Goal: Consume media (video, audio): Consume media (video, audio)

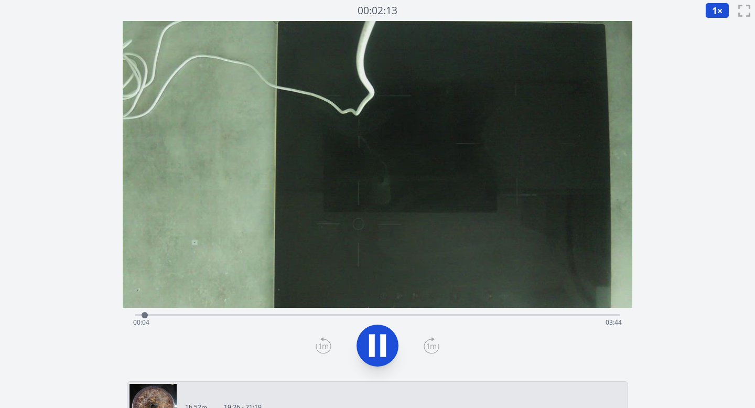
click at [433, 345] on icon at bounding box center [432, 345] width 16 height 17
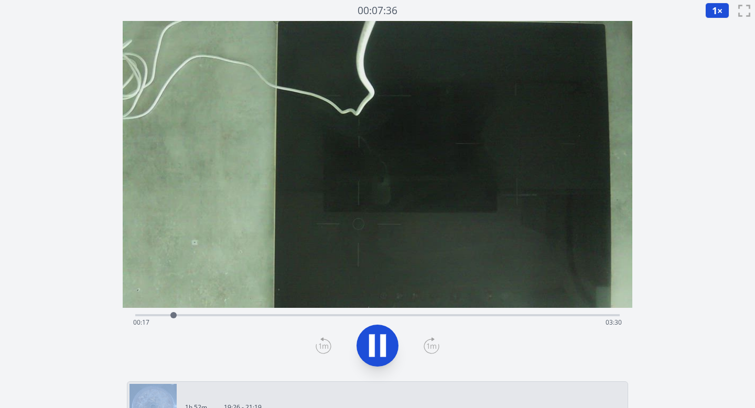
click at [433, 345] on icon at bounding box center [432, 345] width 16 height 17
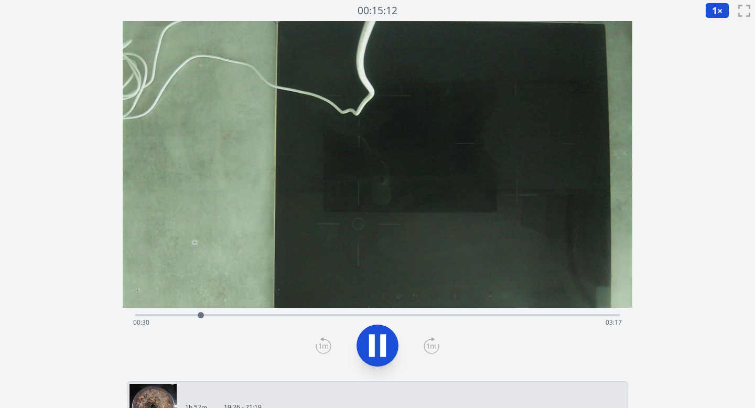
click at [433, 345] on icon at bounding box center [432, 345] width 16 height 17
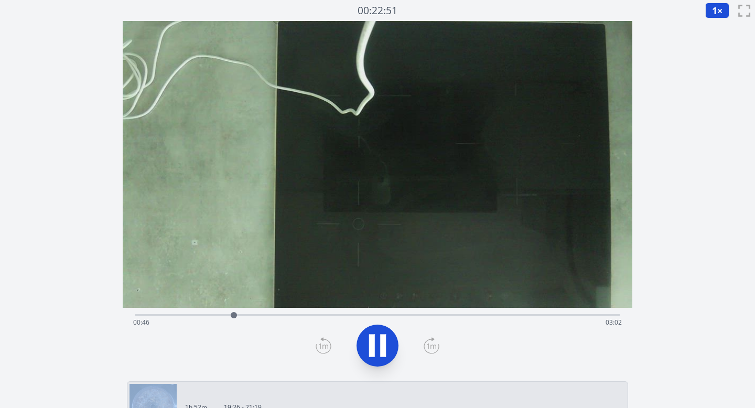
click at [433, 345] on icon at bounding box center [432, 345] width 16 height 17
click at [374, 343] on icon at bounding box center [372, 346] width 6 height 23
click at [426, 344] on icon at bounding box center [432, 345] width 16 height 17
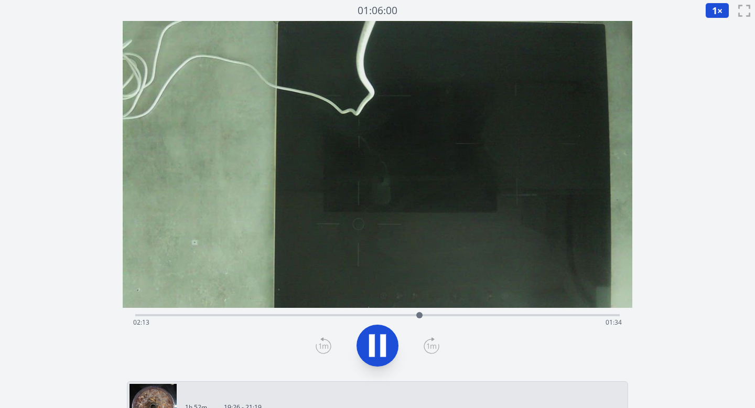
click at [426, 344] on icon at bounding box center [432, 345] width 16 height 17
click at [321, 347] on icon at bounding box center [324, 345] width 16 height 17
click at [322, 347] on icon at bounding box center [324, 345] width 16 height 17
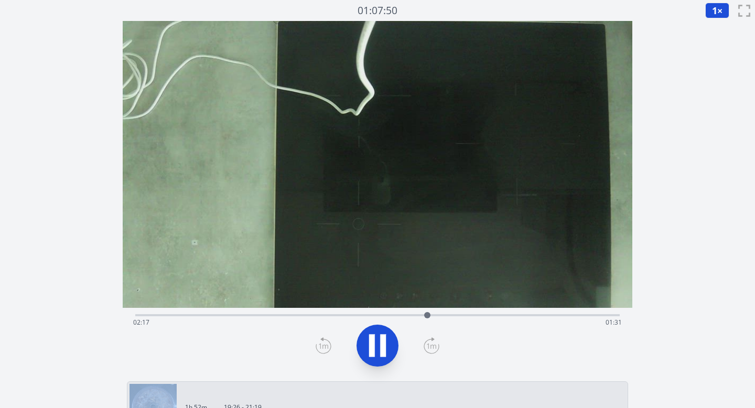
click at [322, 347] on icon at bounding box center [324, 345] width 16 height 17
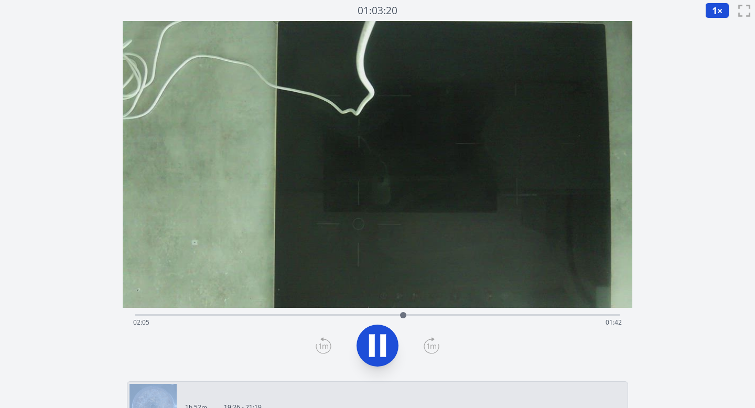
click at [322, 347] on icon at bounding box center [324, 345] width 16 height 17
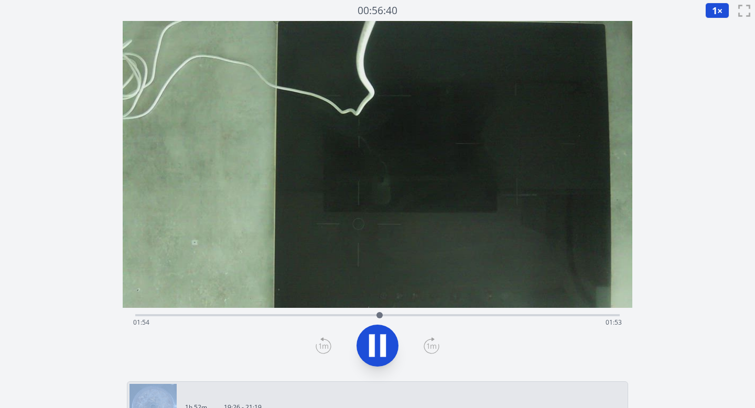
click at [322, 347] on icon at bounding box center [324, 345] width 16 height 17
click at [433, 338] on icon at bounding box center [433, 339] width 2 height 3
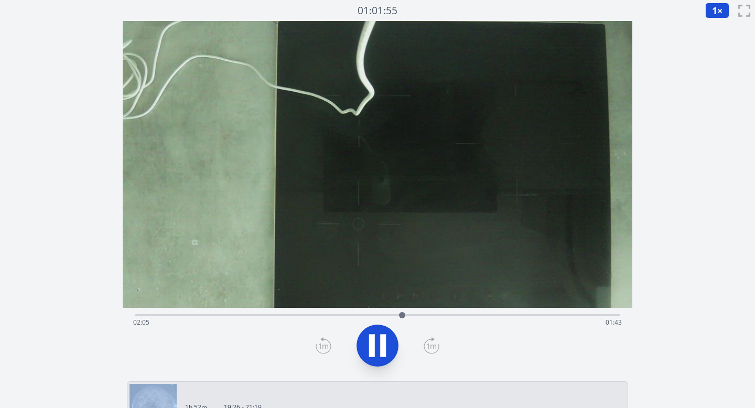
click at [433, 338] on icon at bounding box center [433, 339] width 2 height 3
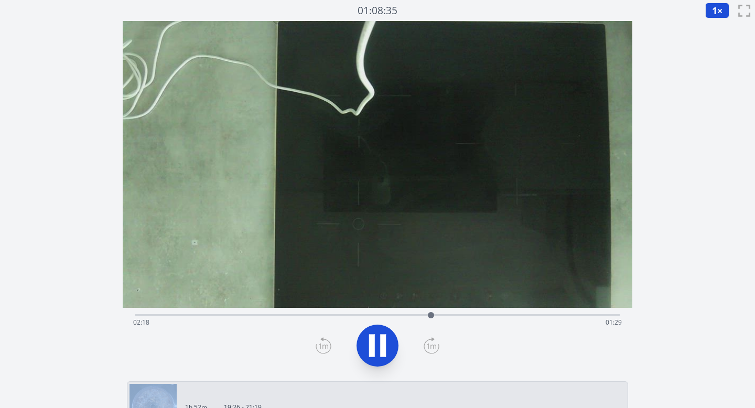
click at [433, 338] on icon at bounding box center [433, 339] width 2 height 3
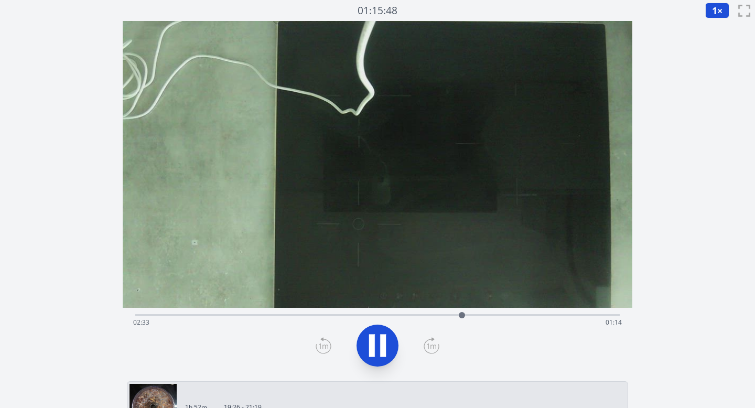
click at [433, 338] on icon at bounding box center [433, 339] width 2 height 3
click at [433, 343] on icon at bounding box center [432, 345] width 16 height 17
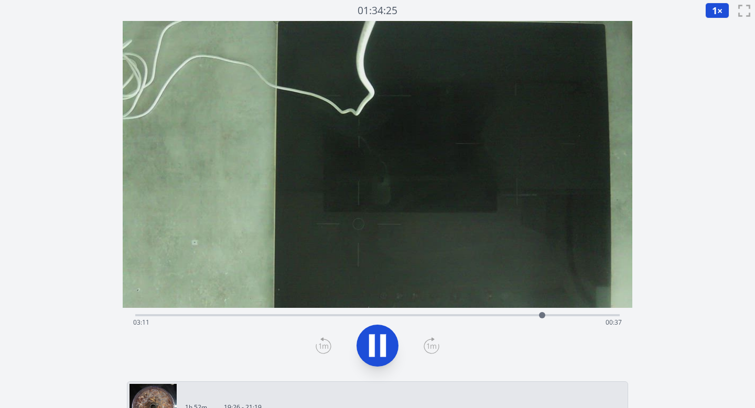
click at [433, 343] on icon at bounding box center [432, 345] width 16 height 17
drag, startPoint x: 572, startPoint y: 316, endPoint x: 463, endPoint y: 314, distance: 109.7
click at [463, 314] on div at bounding box center [463, 315] width 16 height 16
drag, startPoint x: 463, startPoint y: 314, endPoint x: 426, endPoint y: 314, distance: 36.2
click at [426, 314] on div at bounding box center [426, 315] width 6 height 6
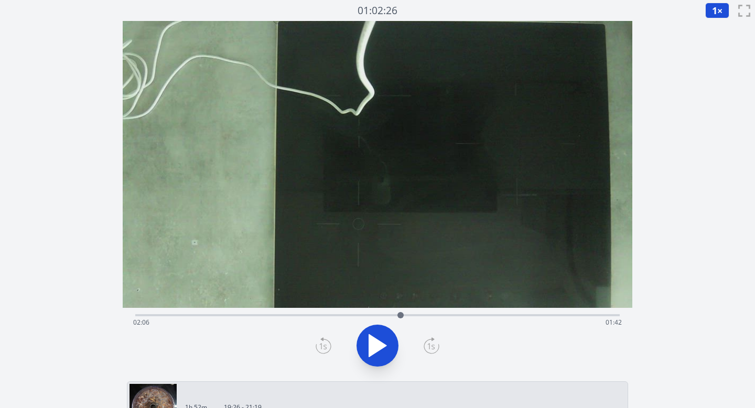
drag, startPoint x: 426, startPoint y: 314, endPoint x: 398, endPoint y: 314, distance: 28.3
click at [398, 314] on div at bounding box center [401, 315] width 6 height 6
drag, startPoint x: 398, startPoint y: 314, endPoint x: 375, endPoint y: 314, distance: 23.6
click at [384, 314] on div at bounding box center [387, 315] width 6 height 6
click at [379, 312] on div at bounding box center [379, 315] width 6 height 6
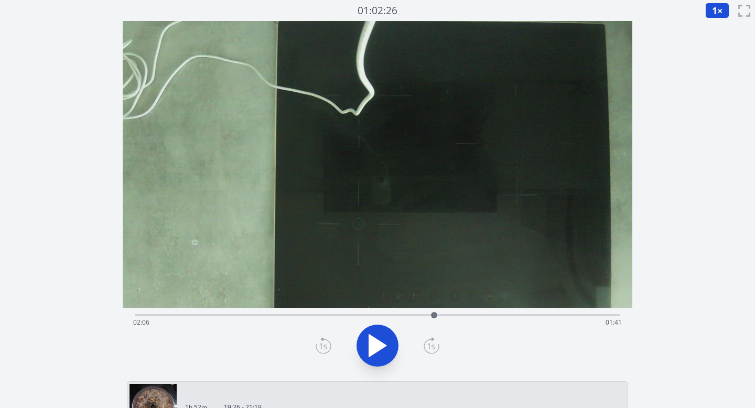
drag, startPoint x: 392, startPoint y: 314, endPoint x: 439, endPoint y: 312, distance: 47.3
click at [437, 312] on div at bounding box center [434, 315] width 6 height 6
drag, startPoint x: 439, startPoint y: 312, endPoint x: 450, endPoint y: 312, distance: 11.0
click at [451, 312] on div at bounding box center [451, 315] width 6 height 6
drag, startPoint x: 453, startPoint y: 315, endPoint x: 498, endPoint y: 313, distance: 44.6
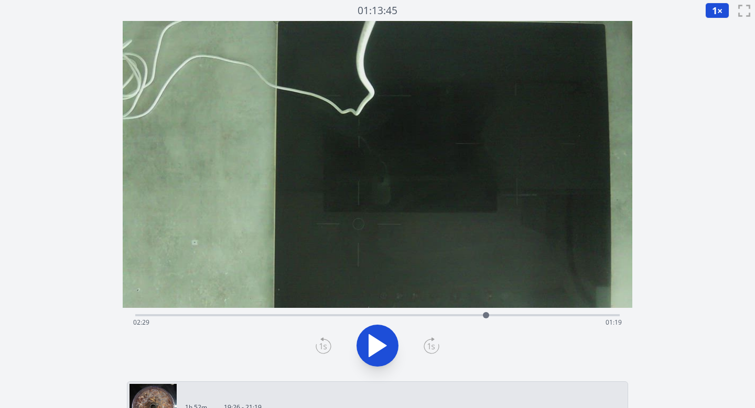
click at [489, 314] on div at bounding box center [486, 315] width 6 height 6
drag, startPoint x: 498, startPoint y: 313, endPoint x: 527, endPoint y: 312, distance: 28.9
click at [516, 313] on div at bounding box center [513, 315] width 6 height 6
drag, startPoint x: 527, startPoint y: 312, endPoint x: 546, endPoint y: 312, distance: 19.4
click at [546, 312] on div at bounding box center [545, 315] width 6 height 6
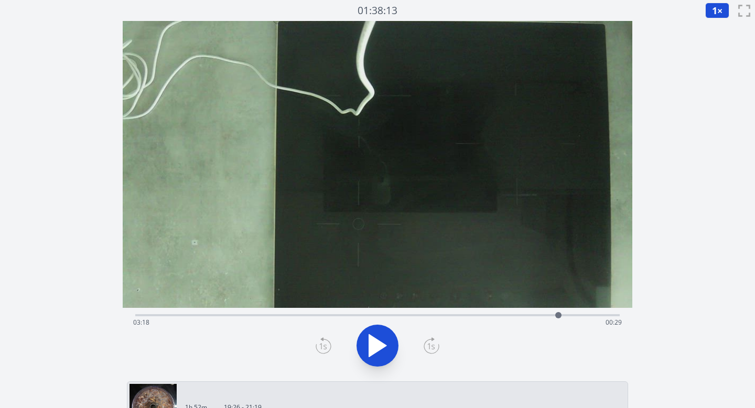
drag, startPoint x: 546, startPoint y: 312, endPoint x: 559, endPoint y: 310, distance: 12.8
click at [559, 310] on div at bounding box center [559, 315] width 16 height 16
click at [559, 310] on div at bounding box center [561, 315] width 16 height 16
click at [378, 343] on icon at bounding box center [377, 345] width 29 height 29
drag, startPoint x: 563, startPoint y: 314, endPoint x: 388, endPoint y: 321, distance: 175.9
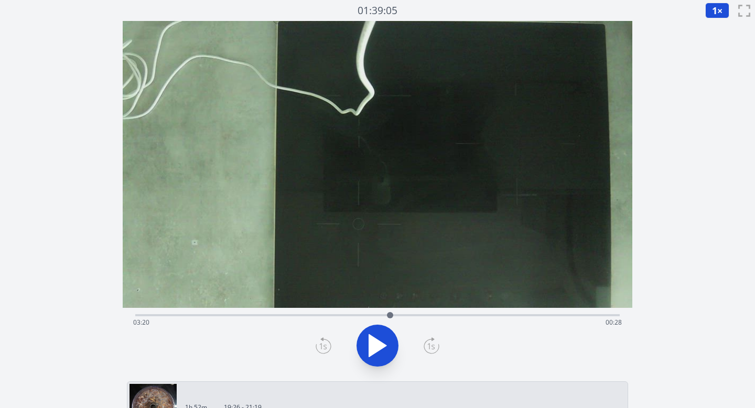
click at [388, 321] on div at bounding box center [390, 315] width 16 height 16
drag, startPoint x: 388, startPoint y: 321, endPoint x: 487, endPoint y: 325, distance: 99.2
click at [487, 316] on div "Time elapsed: 01:58 Time remaining: 01:50" at bounding box center [377, 315] width 485 height 2
click at [270, 314] on div "Time elapsed: 02:46 Time remaining: 01:02" at bounding box center [377, 314] width 485 height 13
click at [302, 315] on div "Time elapsed: 01:04 Time remaining: 02:43" at bounding box center [377, 322] width 489 height 17
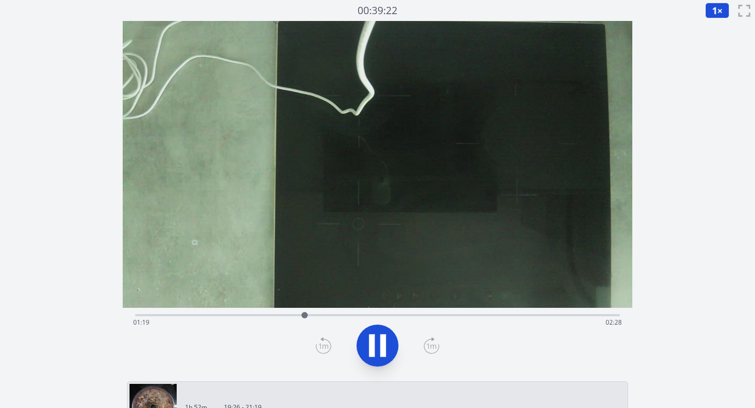
click at [320, 317] on div "Time elapsed: 01:19 Time remaining: 02:28" at bounding box center [377, 322] width 489 height 17
click at [302, 317] on div "Time elapsed: 01:27 Time remaining: 02:20" at bounding box center [377, 322] width 489 height 17
click at [373, 345] on icon at bounding box center [372, 346] width 6 height 23
click at [716, 14] on span "1" at bounding box center [714, 10] width 5 height 13
click at [714, 24] on li "0.25×" at bounding box center [720, 25] width 29 height 17
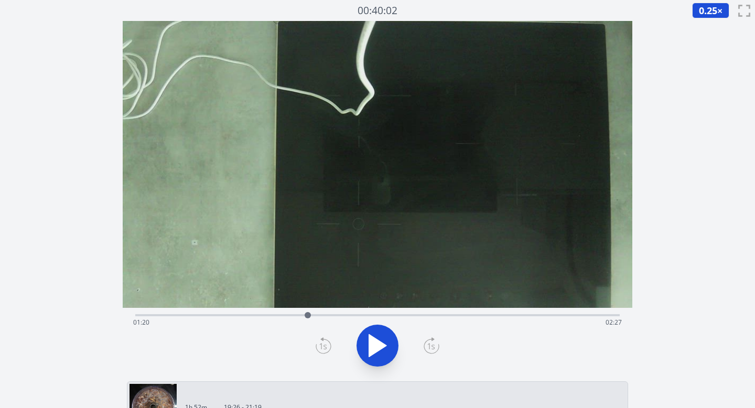
click at [380, 344] on icon at bounding box center [377, 346] width 17 height 22
click at [432, 348] on icon at bounding box center [432, 345] width 16 height 17
click at [320, 344] on icon at bounding box center [324, 345] width 16 height 17
click at [390, 349] on icon at bounding box center [377, 345] width 29 height 29
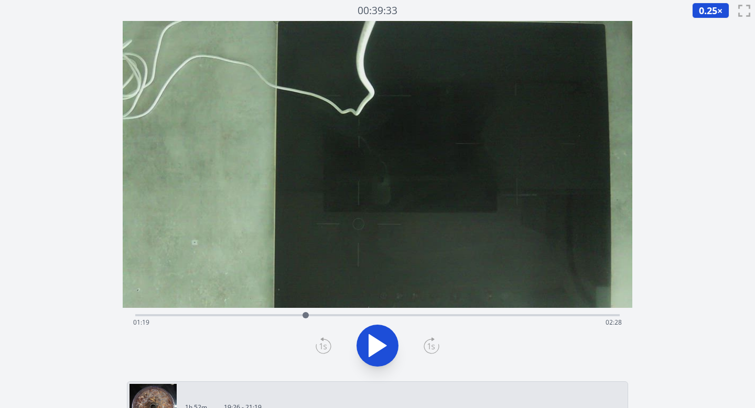
click at [379, 345] on icon at bounding box center [377, 346] width 17 height 22
click at [430, 344] on icon at bounding box center [432, 345] width 16 height 17
click at [431, 346] on icon at bounding box center [431, 346] width 9 height 5
click at [389, 345] on icon at bounding box center [377, 345] width 29 height 29
drag, startPoint x: 383, startPoint y: 339, endPoint x: 397, endPoint y: 339, distance: 13.6
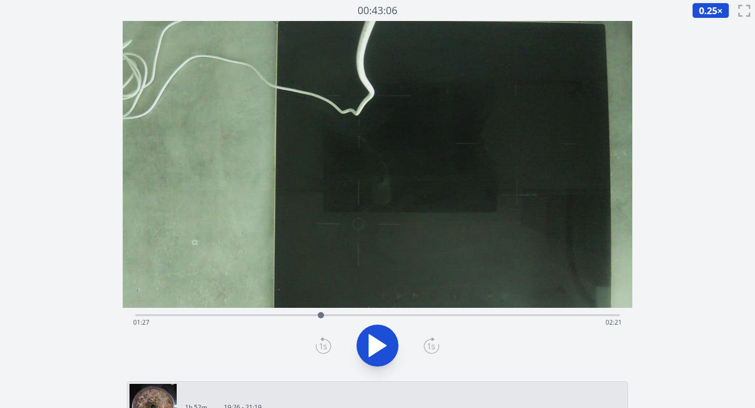
click at [383, 339] on icon at bounding box center [377, 345] width 29 height 29
click at [432, 345] on icon at bounding box center [432, 345] width 16 height 17
click at [433, 346] on icon at bounding box center [432, 345] width 16 height 17
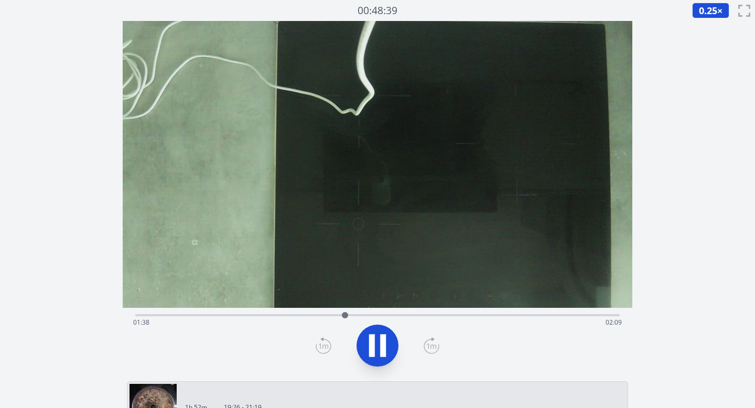
click at [433, 346] on icon at bounding box center [432, 345] width 16 height 17
click at [434, 345] on icon at bounding box center [431, 346] width 9 height 5
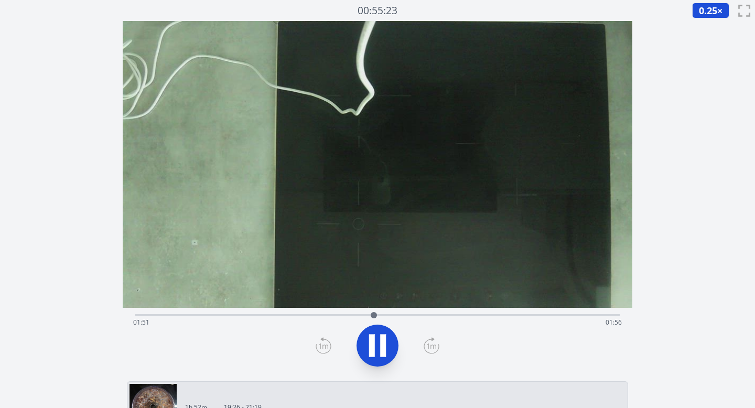
click at [434, 346] on icon at bounding box center [432, 345] width 16 height 17
click at [382, 344] on icon at bounding box center [383, 346] width 6 height 23
click at [327, 348] on icon at bounding box center [324, 345] width 16 height 17
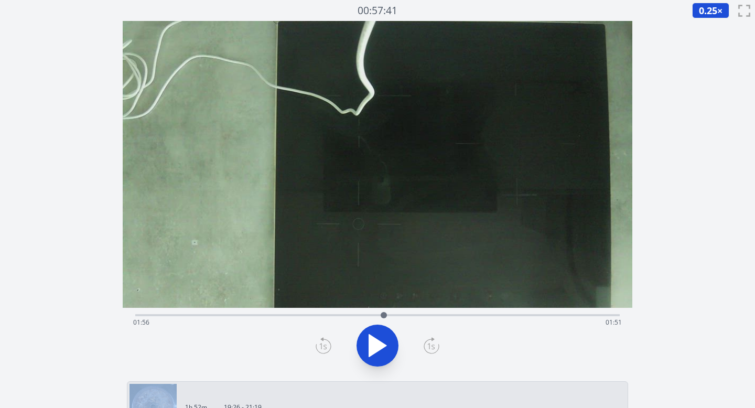
click at [327, 348] on icon at bounding box center [324, 345] width 16 height 17
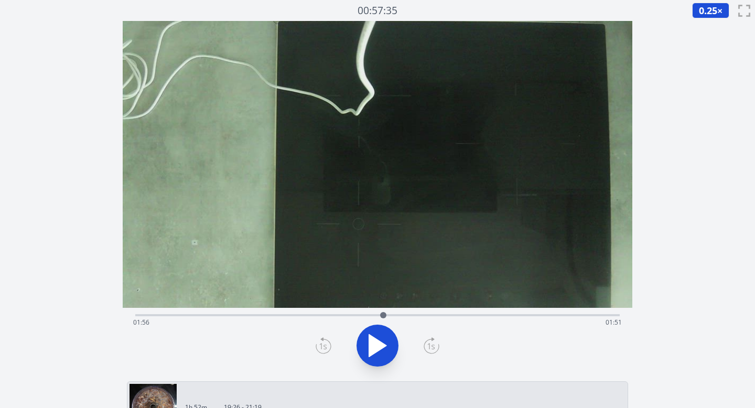
click at [327, 348] on icon at bounding box center [324, 345] width 16 height 17
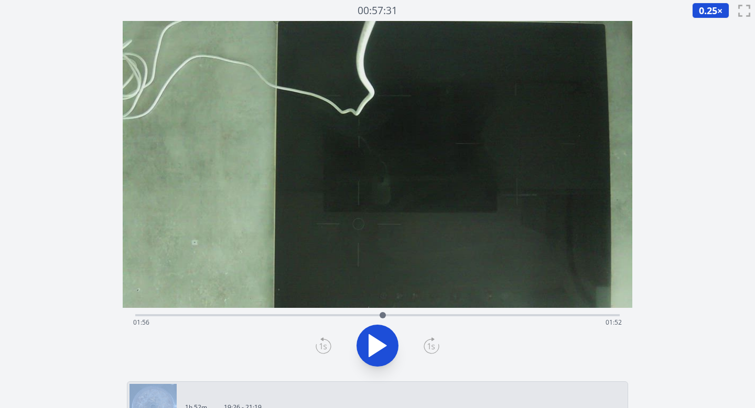
click at [327, 348] on icon at bounding box center [324, 345] width 16 height 17
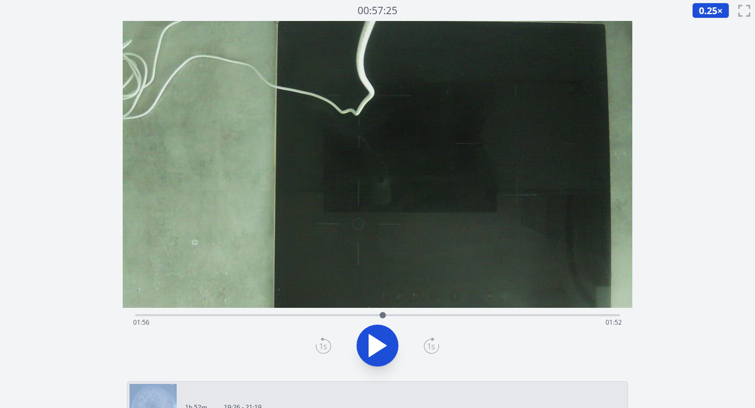
click at [395, 342] on button at bounding box center [378, 346] width 42 height 42
click at [382, 345] on icon at bounding box center [377, 346] width 17 height 22
click at [383, 346] on icon at bounding box center [383, 346] width 6 height 23
click at [376, 341] on icon at bounding box center [377, 346] width 17 height 22
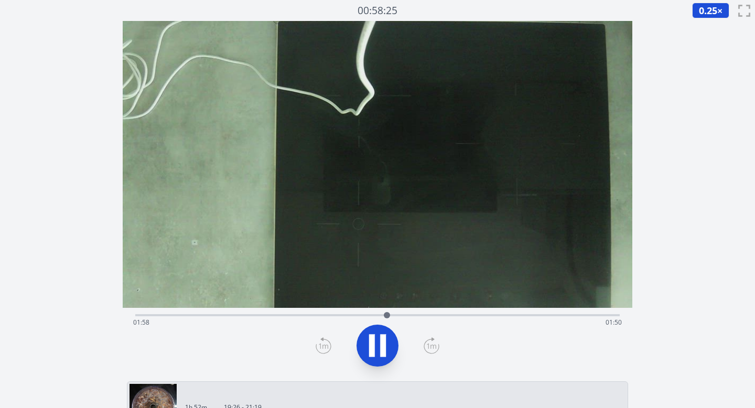
click at [440, 344] on div at bounding box center [378, 346] width 498 height 50
click at [437, 345] on icon at bounding box center [432, 345] width 16 height 17
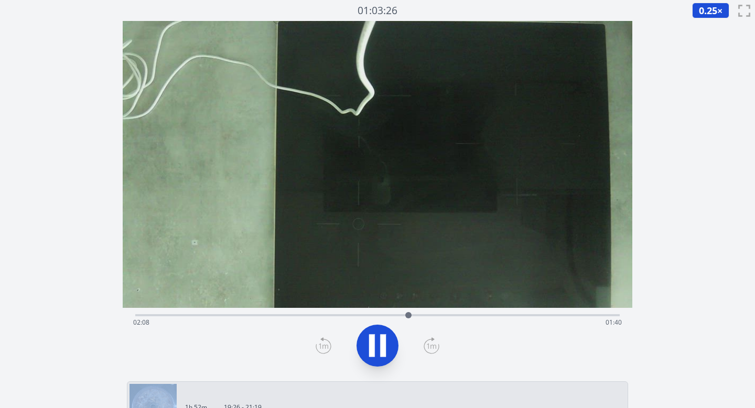
click at [437, 345] on icon at bounding box center [432, 345] width 16 height 17
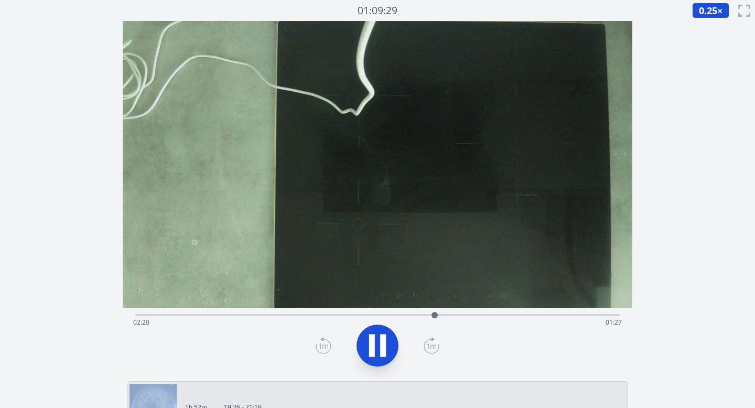
click at [437, 345] on icon at bounding box center [432, 345] width 16 height 17
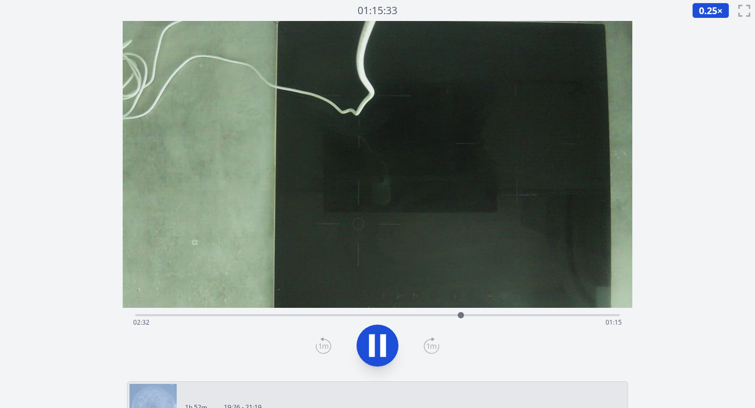
click at [437, 345] on icon at bounding box center [432, 345] width 16 height 17
click at [321, 341] on icon at bounding box center [324, 345] width 16 height 17
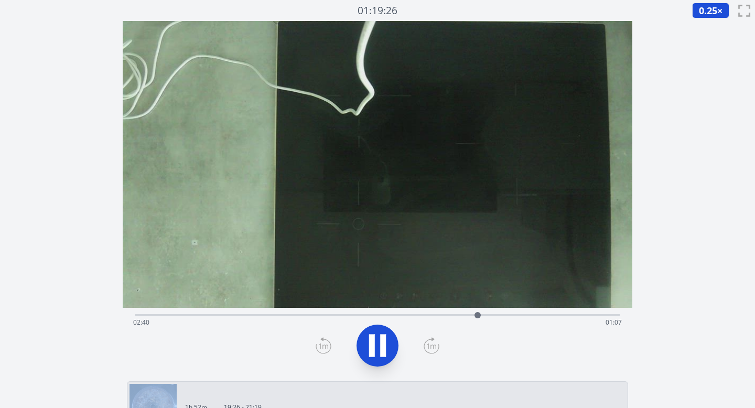
click at [321, 341] on icon at bounding box center [324, 345] width 16 height 17
click at [381, 347] on icon at bounding box center [383, 346] width 6 height 23
click at [381, 344] on icon at bounding box center [377, 346] width 17 height 22
click at [434, 349] on icon at bounding box center [432, 345] width 16 height 17
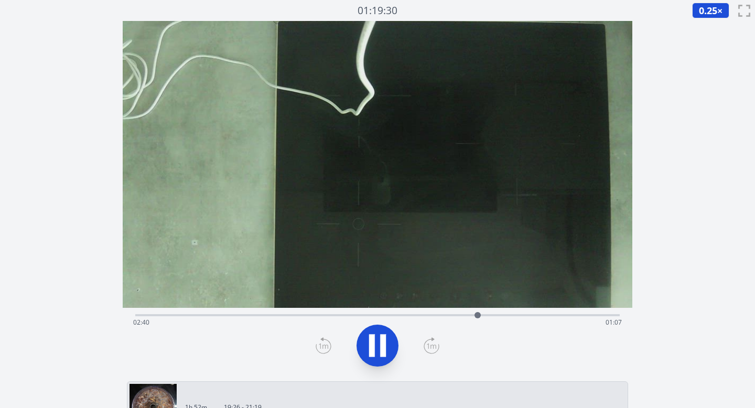
click at [382, 332] on icon at bounding box center [377, 345] width 29 height 29
click at [383, 340] on icon at bounding box center [377, 345] width 29 height 29
click at [431, 348] on icon at bounding box center [432, 345] width 16 height 17
click at [372, 344] on icon at bounding box center [372, 346] width 6 height 23
click at [372, 344] on icon at bounding box center [377, 346] width 17 height 22
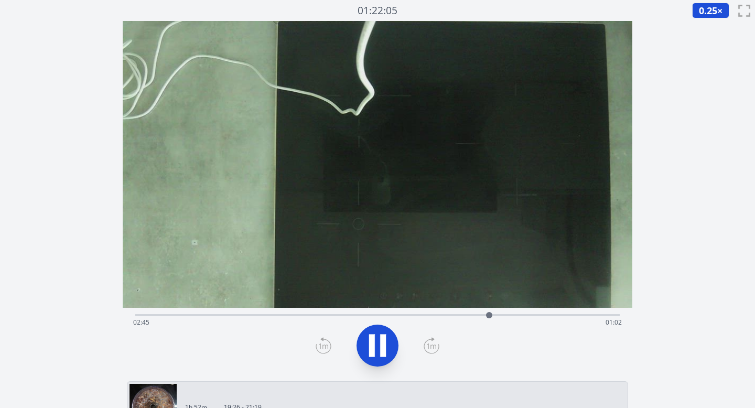
click at [430, 344] on icon at bounding box center [432, 345] width 16 height 17
click at [430, 343] on icon at bounding box center [432, 345] width 16 height 17
click at [429, 344] on icon at bounding box center [431, 346] width 9 height 5
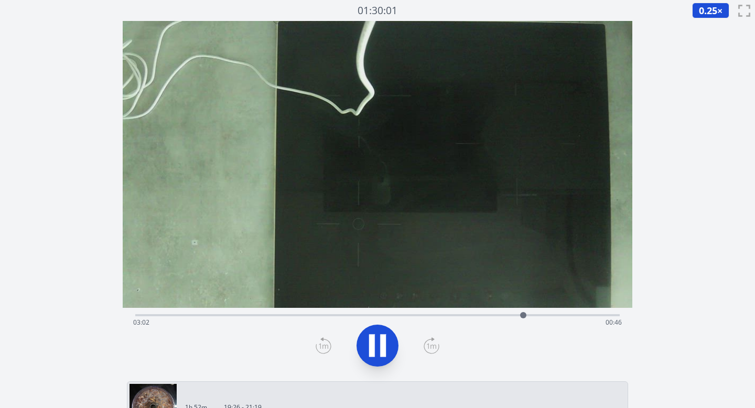
click at [429, 344] on icon at bounding box center [431, 346] width 9 height 5
click at [431, 345] on icon at bounding box center [432, 345] width 16 height 17
click at [378, 346] on icon at bounding box center [377, 345] width 29 height 29
click at [379, 339] on icon at bounding box center [377, 345] width 29 height 29
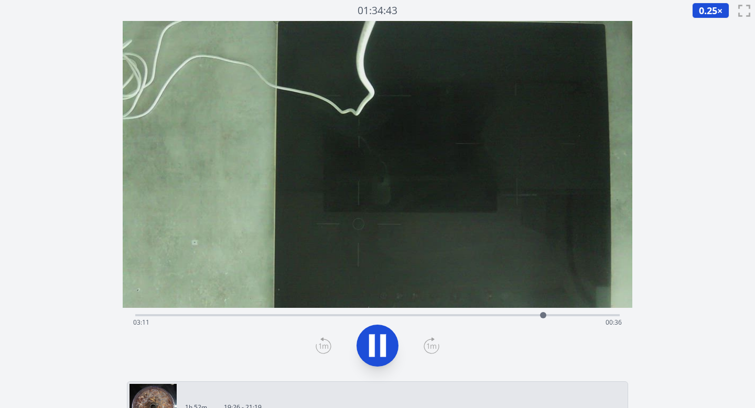
click at [379, 339] on icon at bounding box center [377, 345] width 29 height 29
click at [432, 346] on icon at bounding box center [432, 345] width 16 height 17
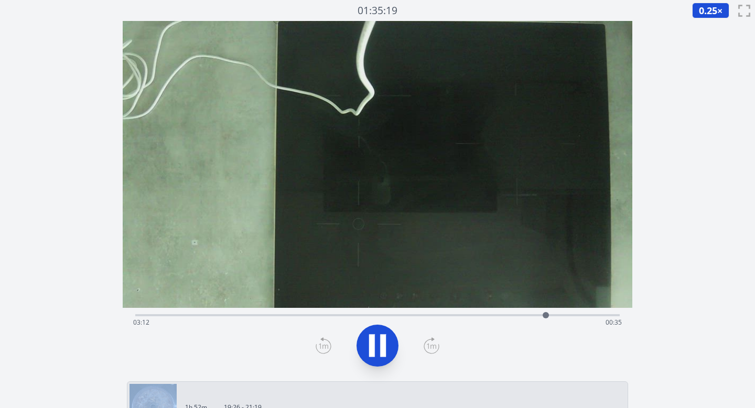
click at [432, 346] on icon at bounding box center [432, 345] width 16 height 17
click at [432, 344] on icon at bounding box center [432, 345] width 16 height 17
click at [323, 339] on icon at bounding box center [322, 339] width 2 height 3
click at [373, 346] on icon at bounding box center [372, 346] width 6 height 23
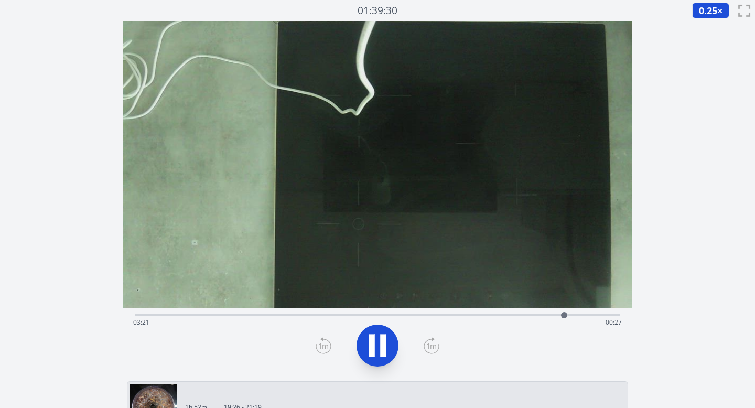
click at [305, 315] on div "Time elapsed: 03:21 Time remaining: 00:27" at bounding box center [377, 322] width 489 height 17
click at [286, 314] on div "Time elapsed: 01:19 Time remaining: 02:28" at bounding box center [377, 314] width 485 height 13
click at [264, 315] on div "Time elapsed: 01:11 Time remaining: 02:37" at bounding box center [377, 322] width 489 height 17
click at [412, 310] on div "Time elapsed: 01:00 Time remaining: 02:47" at bounding box center [377, 314] width 485 height 13
click at [255, 309] on div "Time elapsed: 02:10 Time remaining: 01:37" at bounding box center [377, 314] width 485 height 13
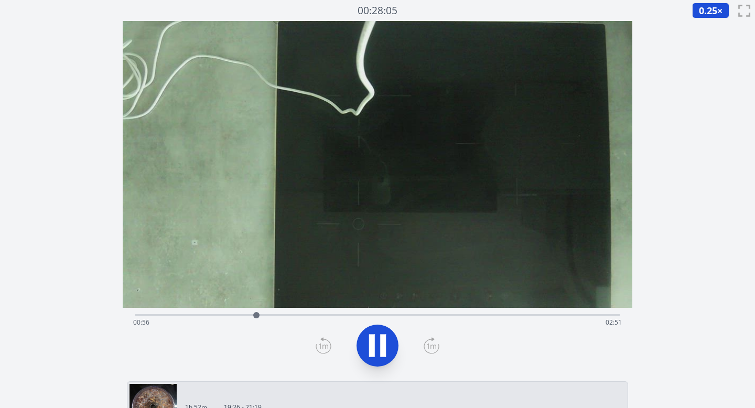
click at [541, 315] on div "Time elapsed: 00:56 Time remaining: 02:51" at bounding box center [377, 322] width 489 height 17
click at [425, 312] on div "Time elapsed: 03:10 Time remaining: 00:37" at bounding box center [377, 314] width 485 height 13
click at [429, 343] on icon at bounding box center [432, 345] width 16 height 17
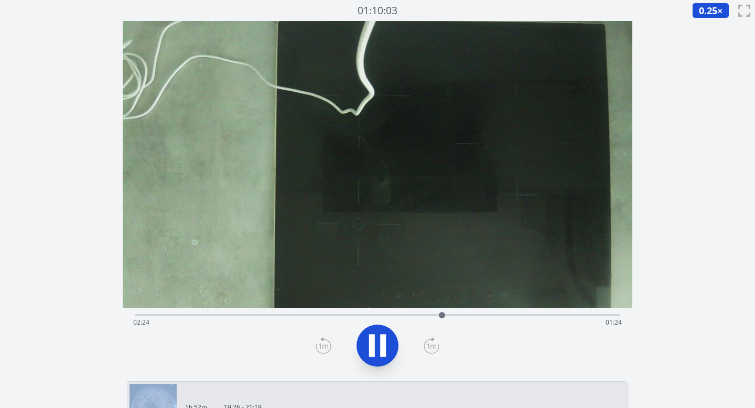
click at [429, 343] on icon at bounding box center [432, 345] width 16 height 17
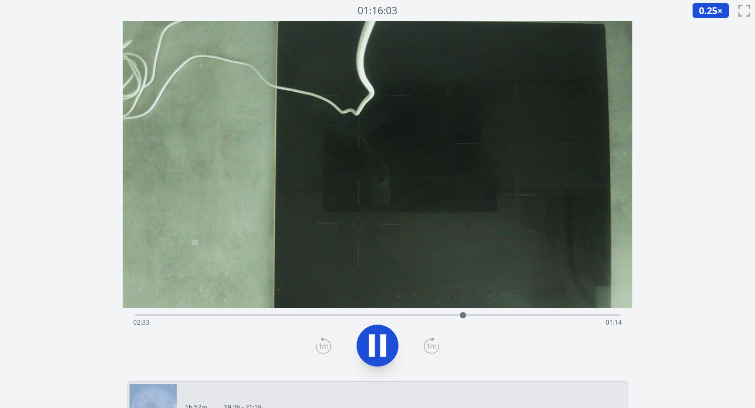
click at [429, 343] on icon at bounding box center [432, 345] width 16 height 17
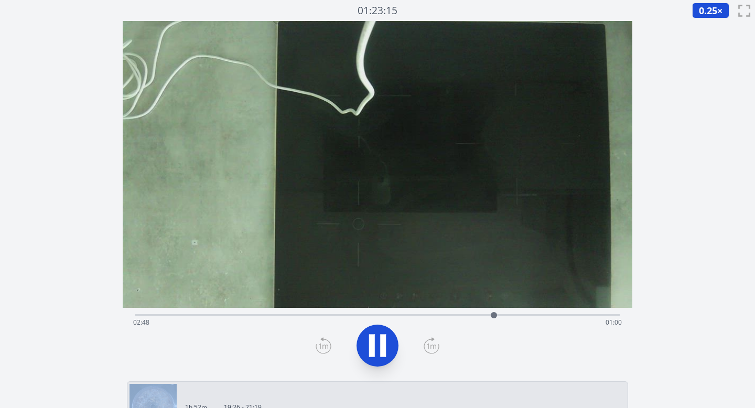
click at [429, 343] on icon at bounding box center [432, 345] width 16 height 17
click at [379, 347] on icon at bounding box center [377, 345] width 29 height 29
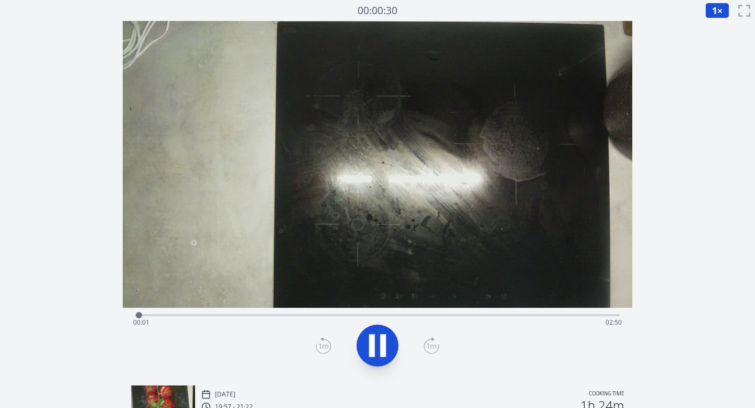
click at [377, 339] on icon at bounding box center [377, 345] width 29 height 29
click at [285, 311] on div "Time elapsed: 00:02 Time remaining: 02:48" at bounding box center [377, 314] width 485 height 13
click at [312, 313] on div "Time elapsed: 00:53 Time remaining: 01:57" at bounding box center [377, 314] width 485 height 13
click at [348, 315] on div "Time elapsed: 01:02 Time remaining: 01:48" at bounding box center [377, 322] width 489 height 17
click at [365, 313] on div "Time elapsed: 01:16 Time remaining: 01:35" at bounding box center [377, 314] width 485 height 13
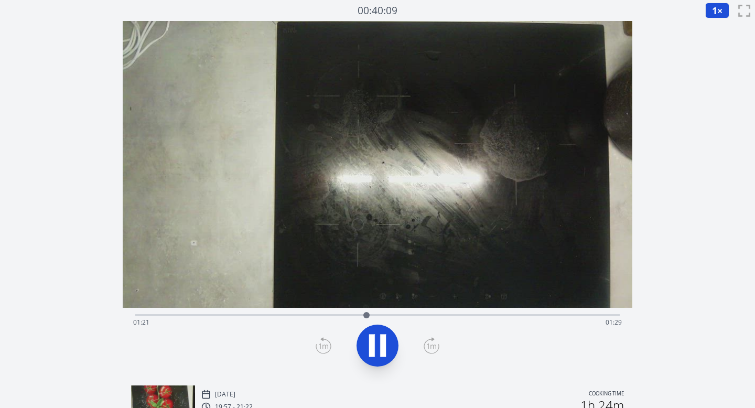
click at [381, 313] on div "Time elapsed: 01:21 Time remaining: 01:29" at bounding box center [377, 314] width 485 height 13
click at [435, 347] on icon at bounding box center [432, 345] width 16 height 17
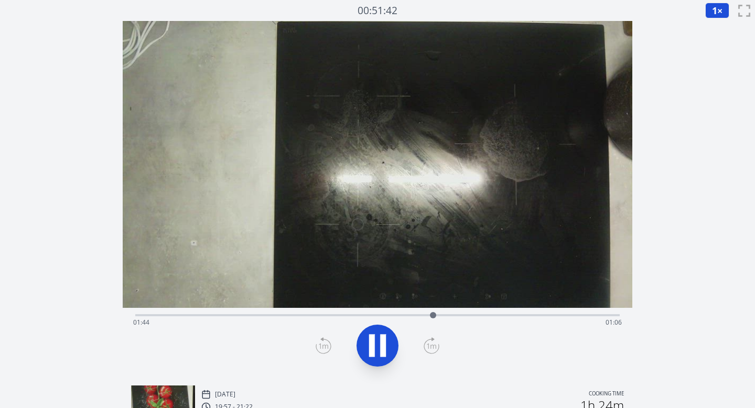
click at [435, 347] on icon at bounding box center [432, 345] width 16 height 17
click at [318, 344] on icon at bounding box center [324, 345] width 16 height 17
click at [322, 343] on icon at bounding box center [324, 345] width 16 height 17
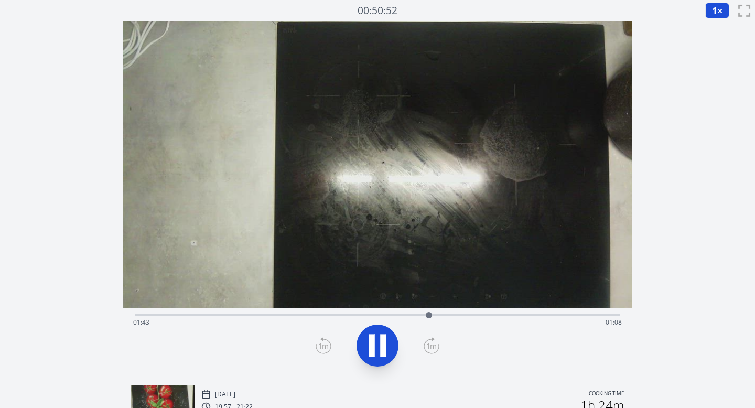
click at [325, 349] on icon at bounding box center [324, 345] width 16 height 17
click at [324, 346] on icon at bounding box center [324, 345] width 16 height 17
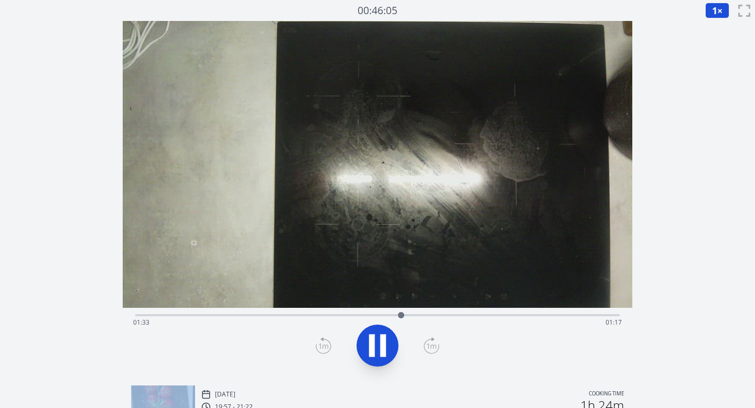
click at [324, 346] on icon at bounding box center [324, 345] width 16 height 17
click at [714, 10] on span "1" at bounding box center [714, 10] width 5 height 13
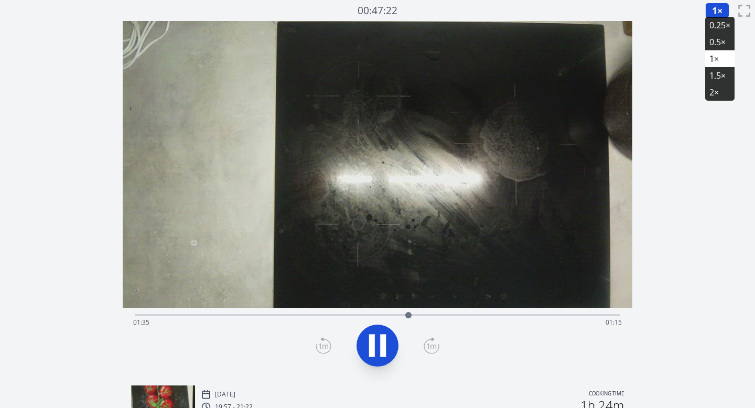
click at [715, 23] on li "0.25×" at bounding box center [720, 25] width 29 height 17
click at [432, 345] on icon at bounding box center [431, 346] width 9 height 5
click at [429, 346] on icon at bounding box center [432, 345] width 16 height 17
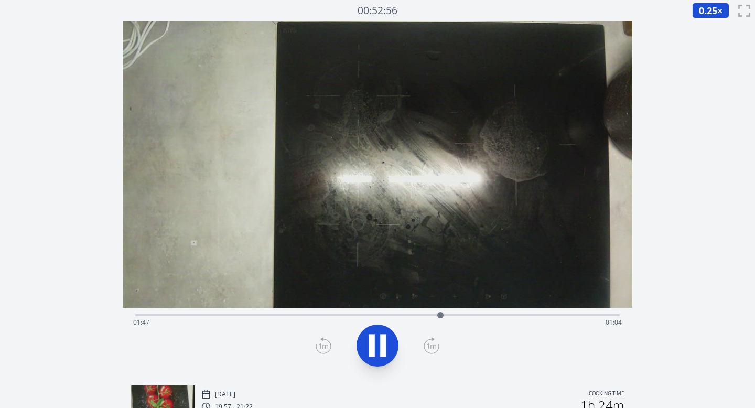
click at [386, 343] on icon at bounding box center [383, 346] width 6 height 23
click at [430, 346] on icon at bounding box center [432, 345] width 16 height 17
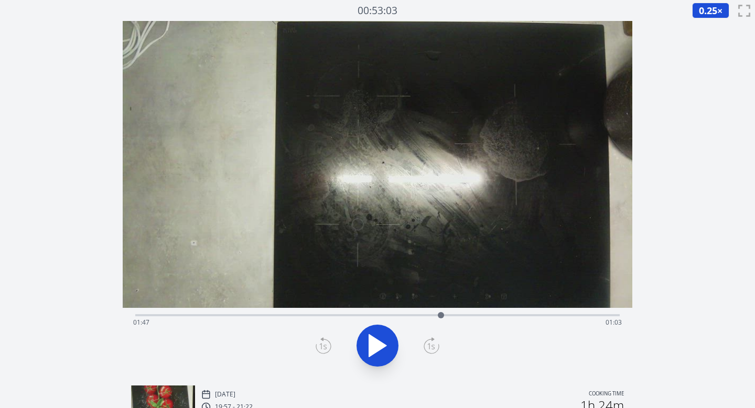
click at [430, 346] on icon at bounding box center [432, 345] width 16 height 17
click at [430, 347] on icon at bounding box center [432, 345] width 16 height 17
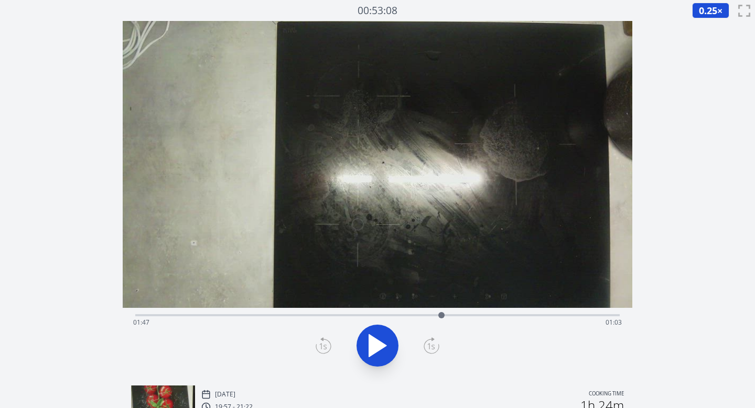
click at [320, 343] on icon at bounding box center [324, 345] width 16 height 17
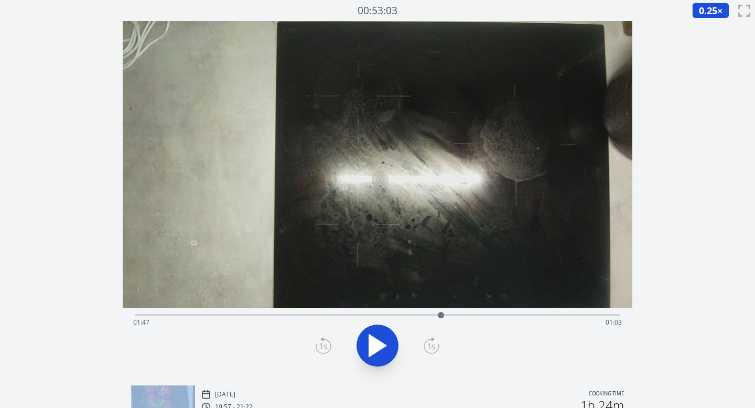
click at [320, 343] on icon at bounding box center [324, 345] width 16 height 17
click at [321, 343] on icon at bounding box center [324, 345] width 16 height 17
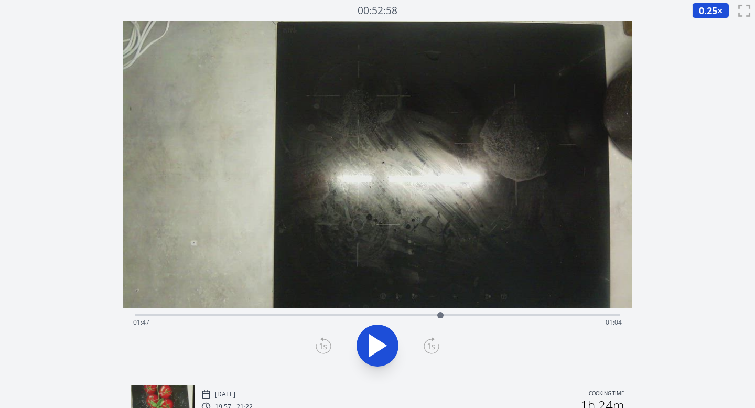
click at [321, 343] on icon at bounding box center [324, 345] width 16 height 17
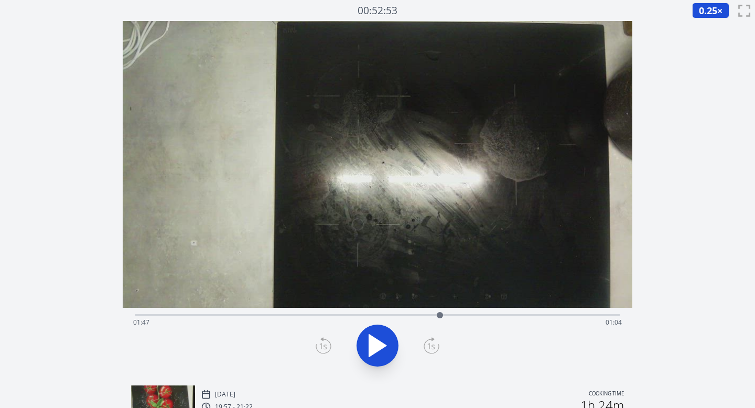
click at [321, 343] on icon at bounding box center [324, 345] width 16 height 17
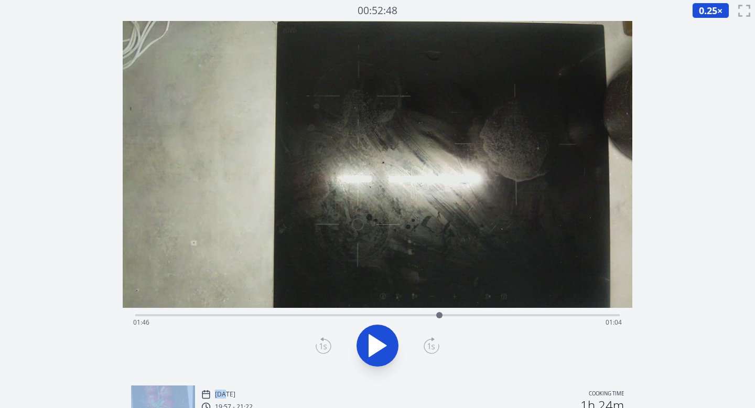
click at [321, 343] on icon at bounding box center [324, 345] width 16 height 17
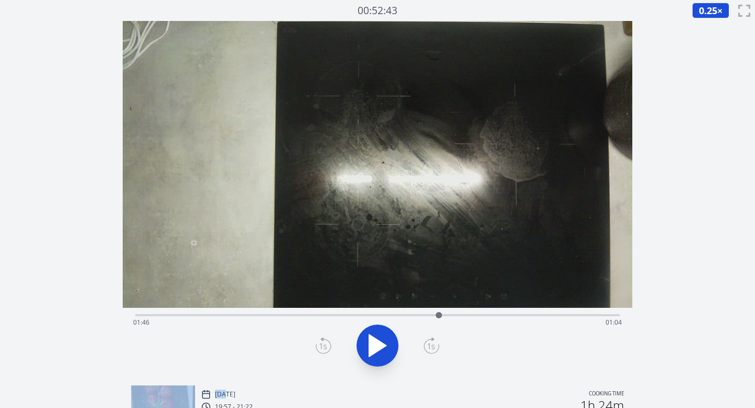
click at [321, 344] on icon at bounding box center [324, 345] width 16 height 17
click at [371, 340] on icon at bounding box center [377, 346] width 17 height 22
click at [324, 348] on icon at bounding box center [324, 345] width 16 height 17
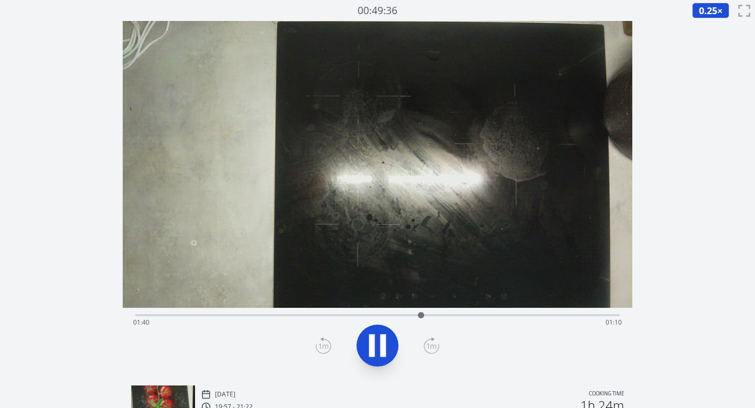
click at [324, 348] on icon at bounding box center [324, 345] width 16 height 17
click at [324, 349] on icon at bounding box center [324, 345] width 16 height 17
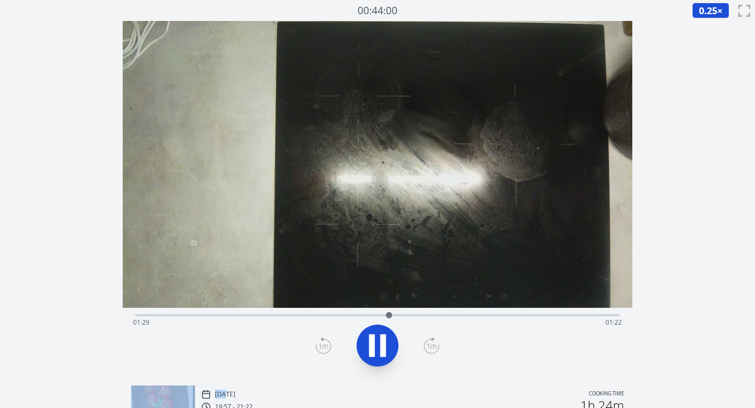
click at [324, 349] on icon at bounding box center [324, 345] width 16 height 17
click at [380, 340] on icon at bounding box center [377, 345] width 29 height 29
click at [430, 345] on icon at bounding box center [432, 345] width 16 height 17
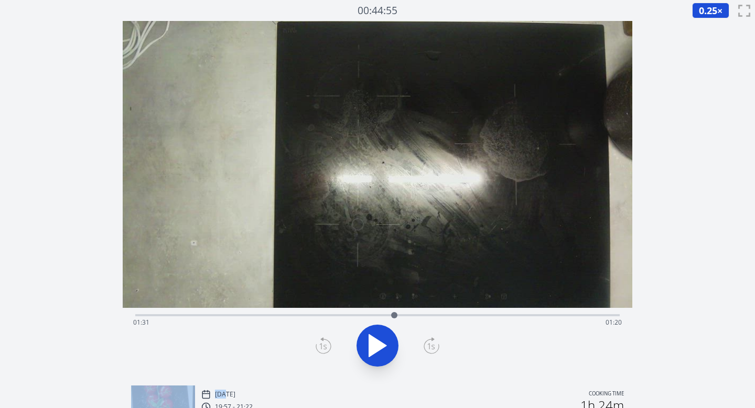
click at [381, 343] on icon at bounding box center [377, 346] width 17 height 22
click at [428, 342] on icon at bounding box center [432, 345] width 16 height 17
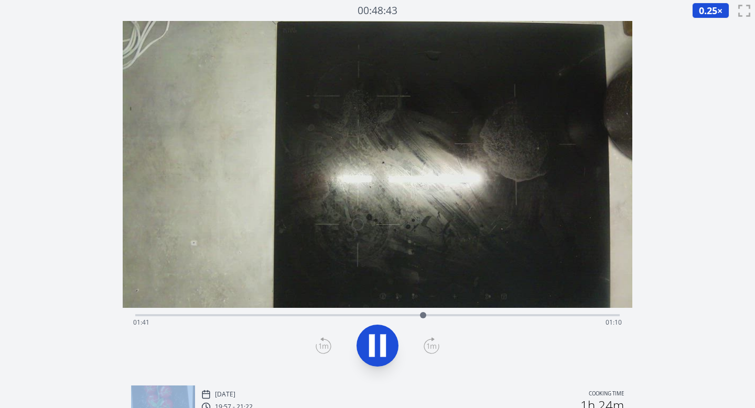
click at [428, 342] on icon at bounding box center [432, 345] width 16 height 17
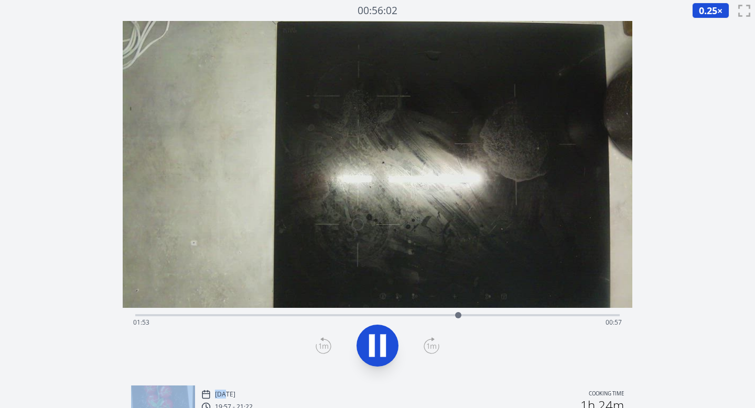
click at [428, 342] on icon at bounding box center [432, 345] width 16 height 17
click at [383, 341] on icon at bounding box center [383, 346] width 6 height 23
